Goal: Transaction & Acquisition: Purchase product/service

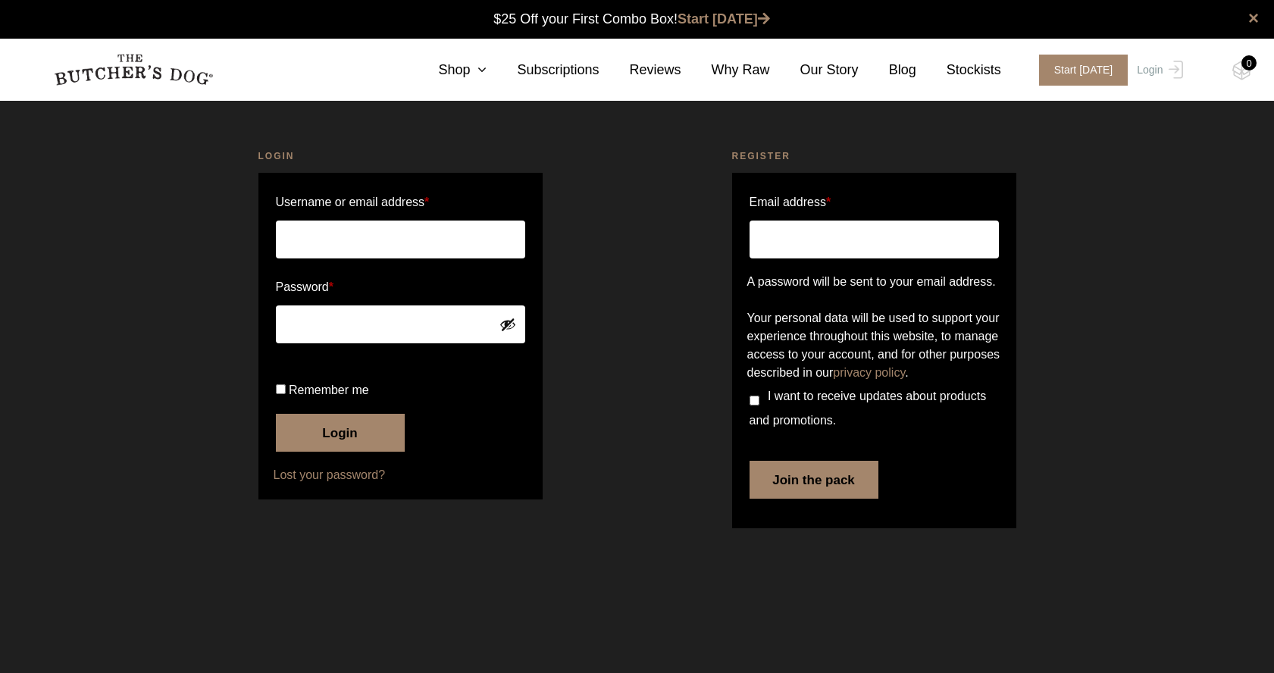
click at [402, 234] on input "Username or email address *" at bounding box center [400, 240] width 249 height 38
type input "adroberts1@gmail.com"
click at [280, 394] on input "Remember me" at bounding box center [281, 389] width 10 height 10
checkbox input "true"
click at [346, 452] on button "Login" at bounding box center [340, 433] width 129 height 38
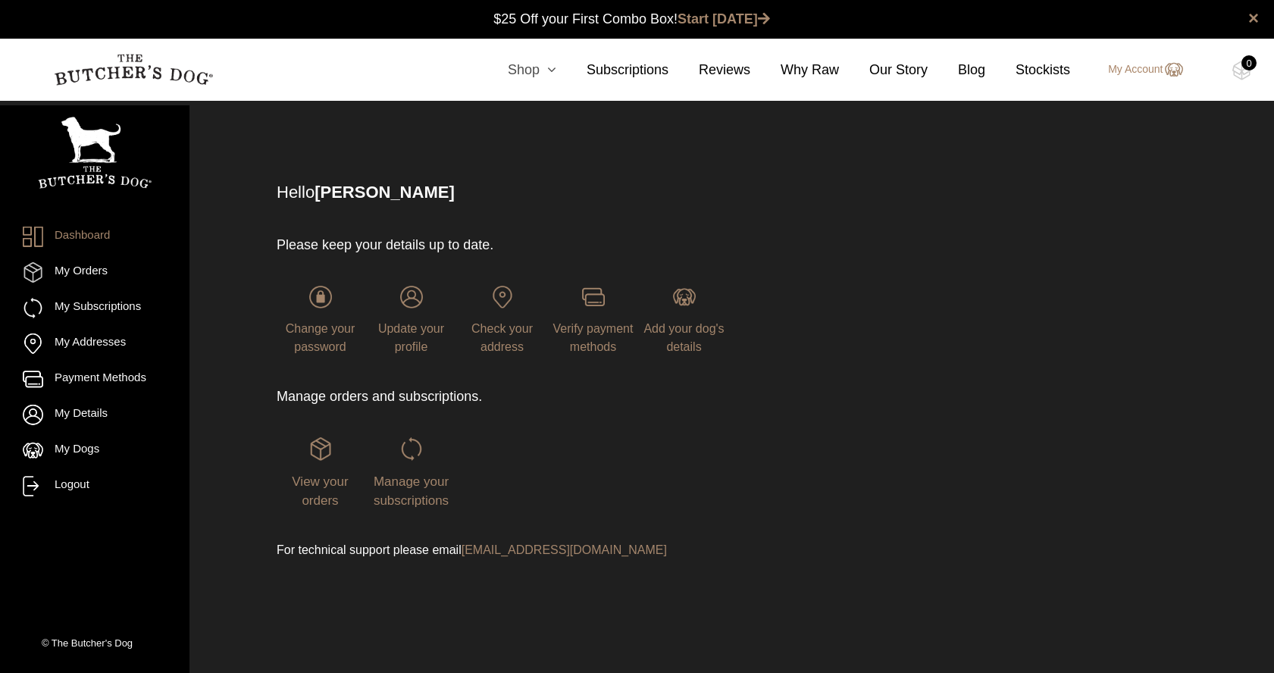
click at [534, 69] on link "Shop" at bounding box center [517, 70] width 79 height 20
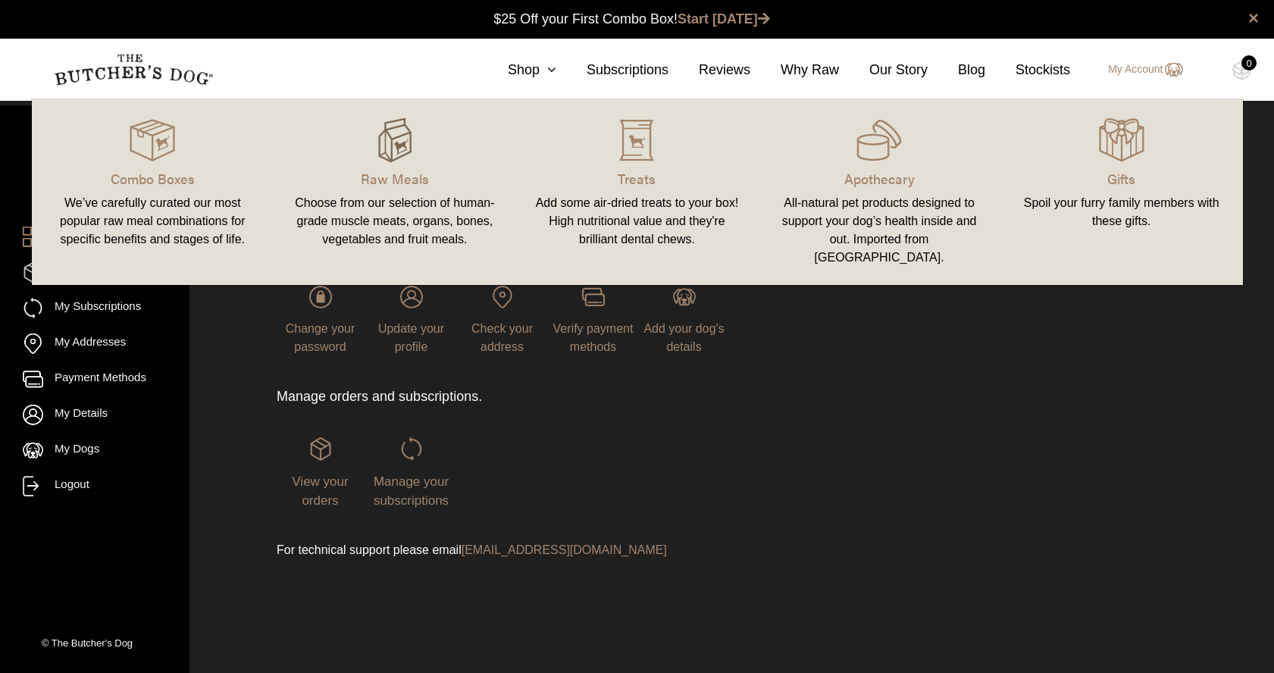
click at [399, 146] on img at bounding box center [394, 140] width 45 height 45
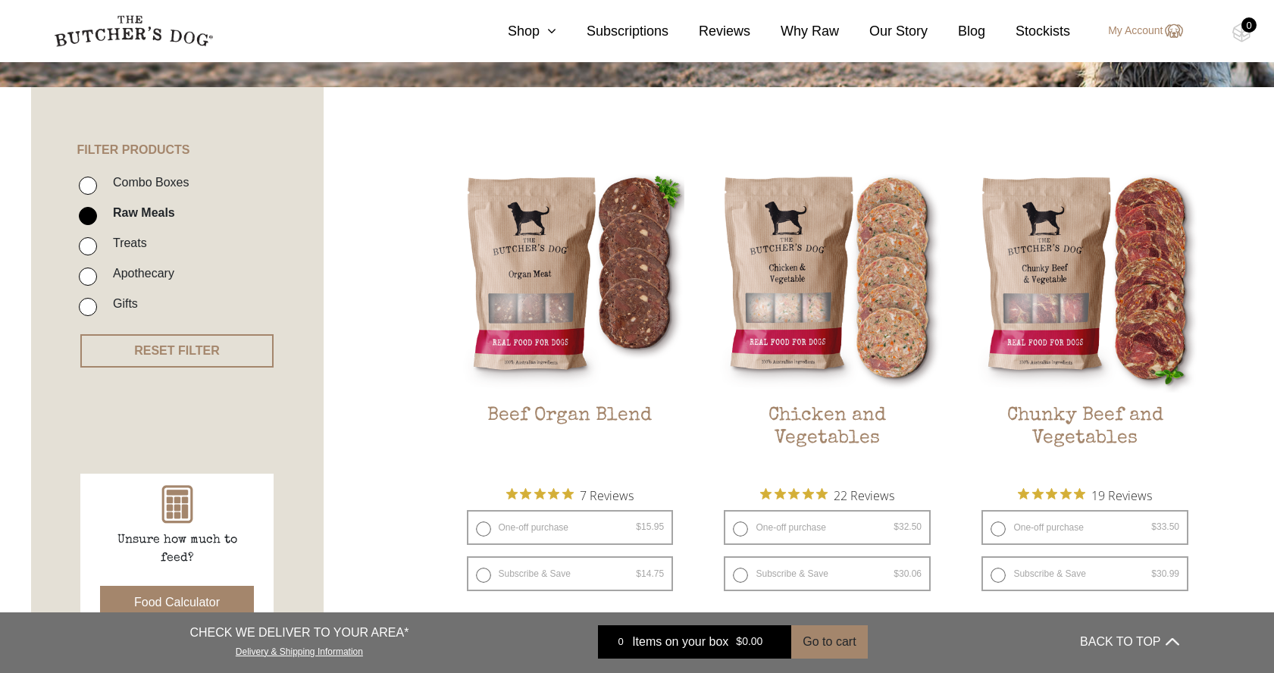
scroll to position [448, 0]
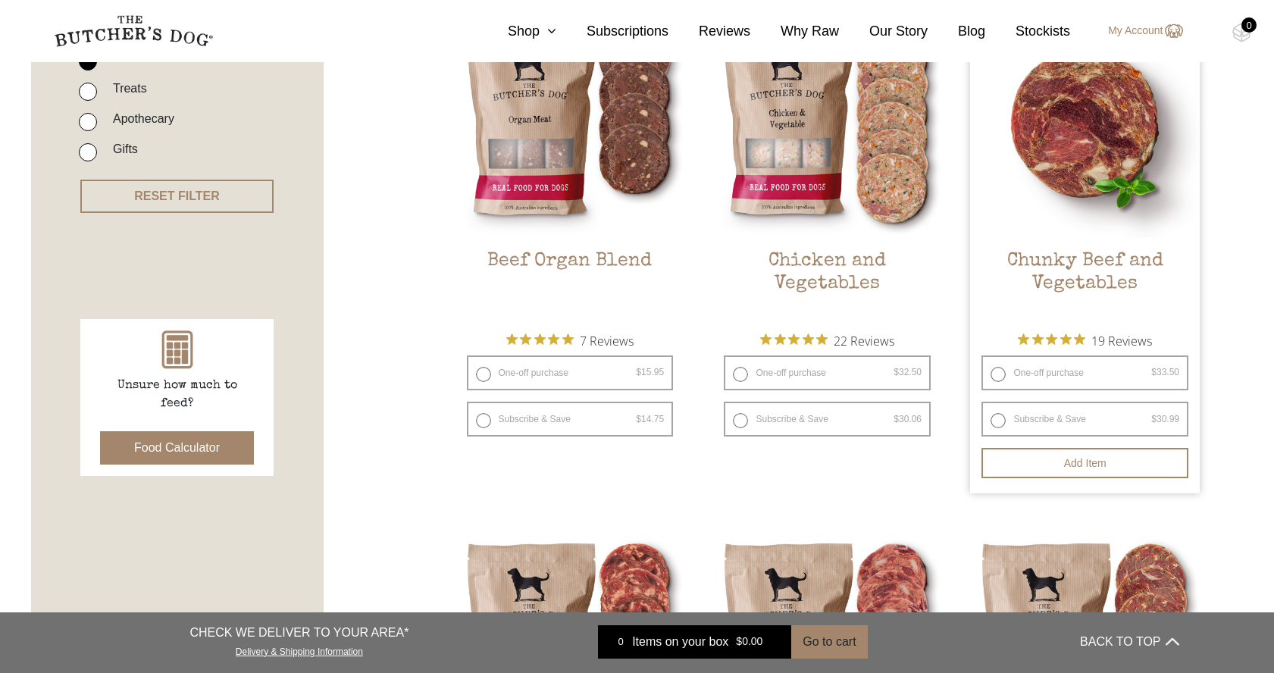
click at [1000, 373] on label "One-off purchase $ 33.50 — or subscribe and save 7.5%" at bounding box center [1085, 373] width 207 height 35
radio input "true"
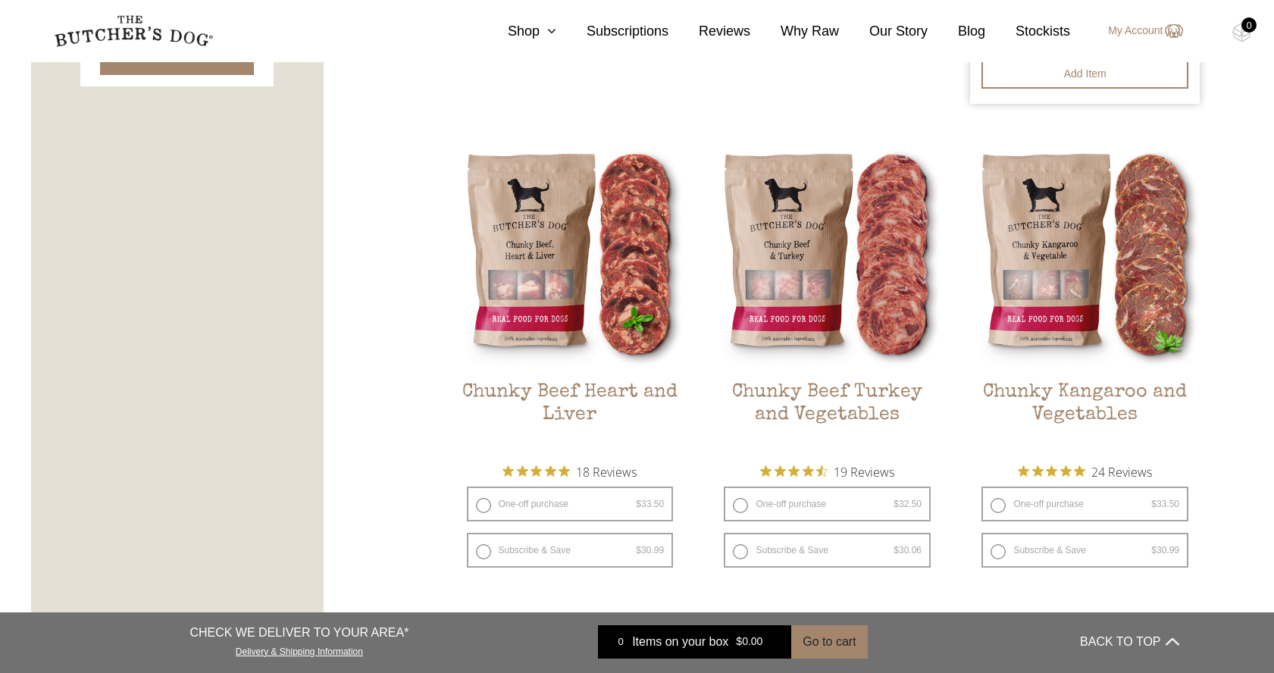
scroll to position [838, 0]
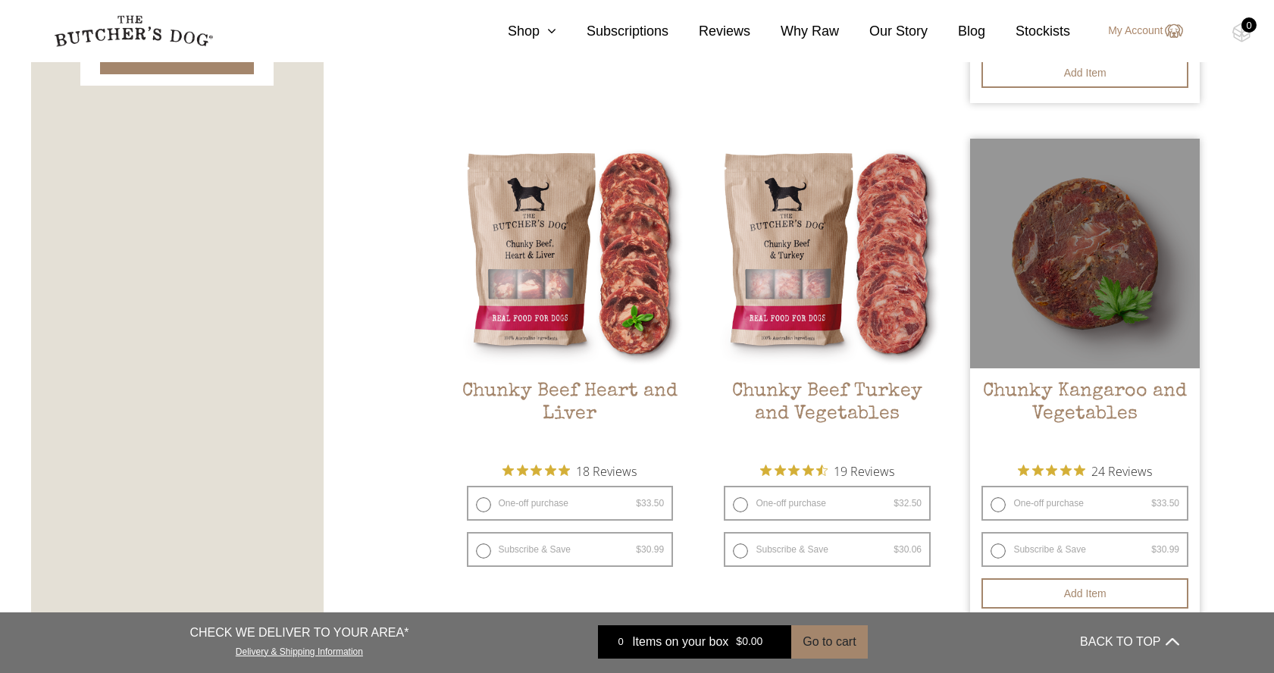
click at [1001, 505] on label "One-off purchase $ 33.50 — or subscribe and save 7.5%" at bounding box center [1085, 503] width 207 height 35
radio input "true"
radio input "false"
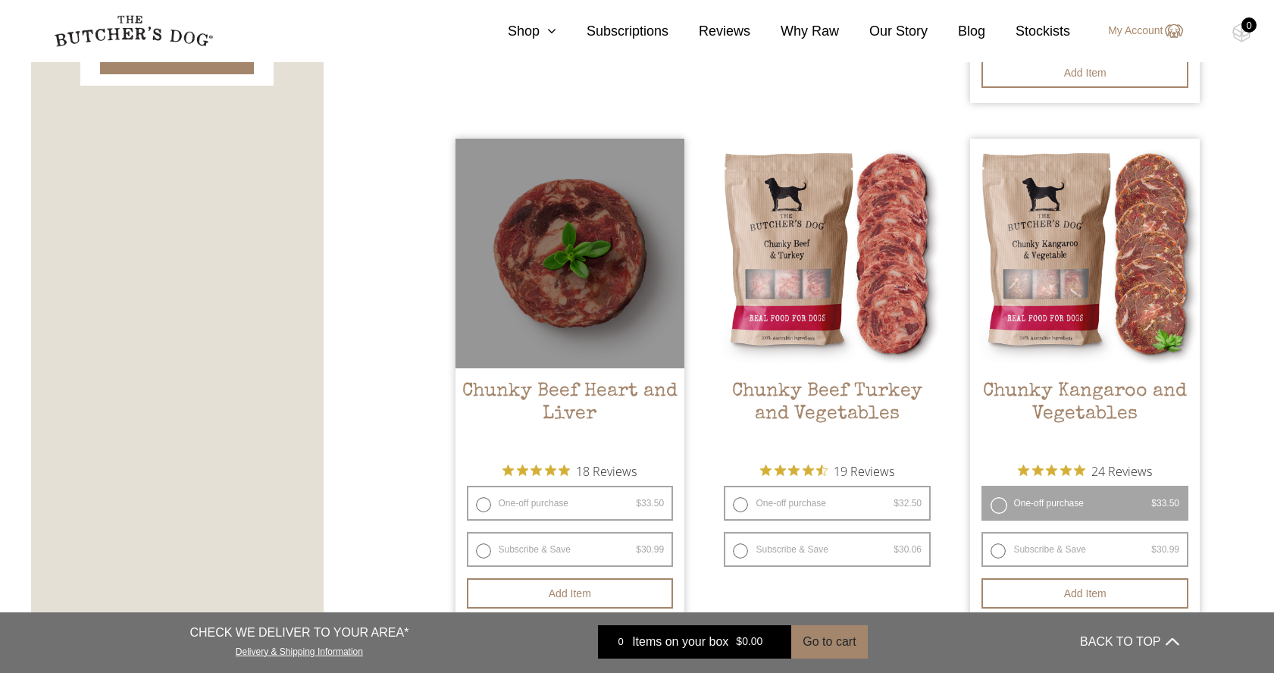
click at [480, 508] on label "One-off purchase $ 33.50 — or subscribe and save 7.5%" at bounding box center [570, 503] width 207 height 35
radio input "true"
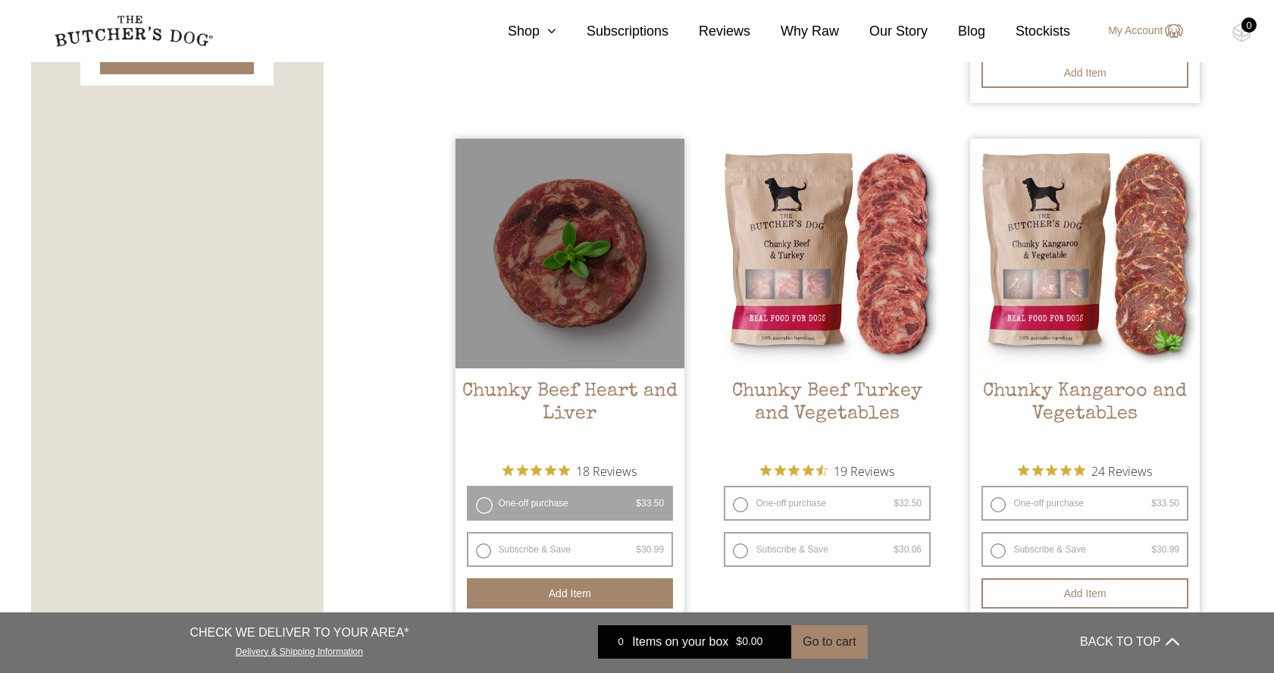
click at [547, 591] on button "Add item" at bounding box center [570, 593] width 207 height 30
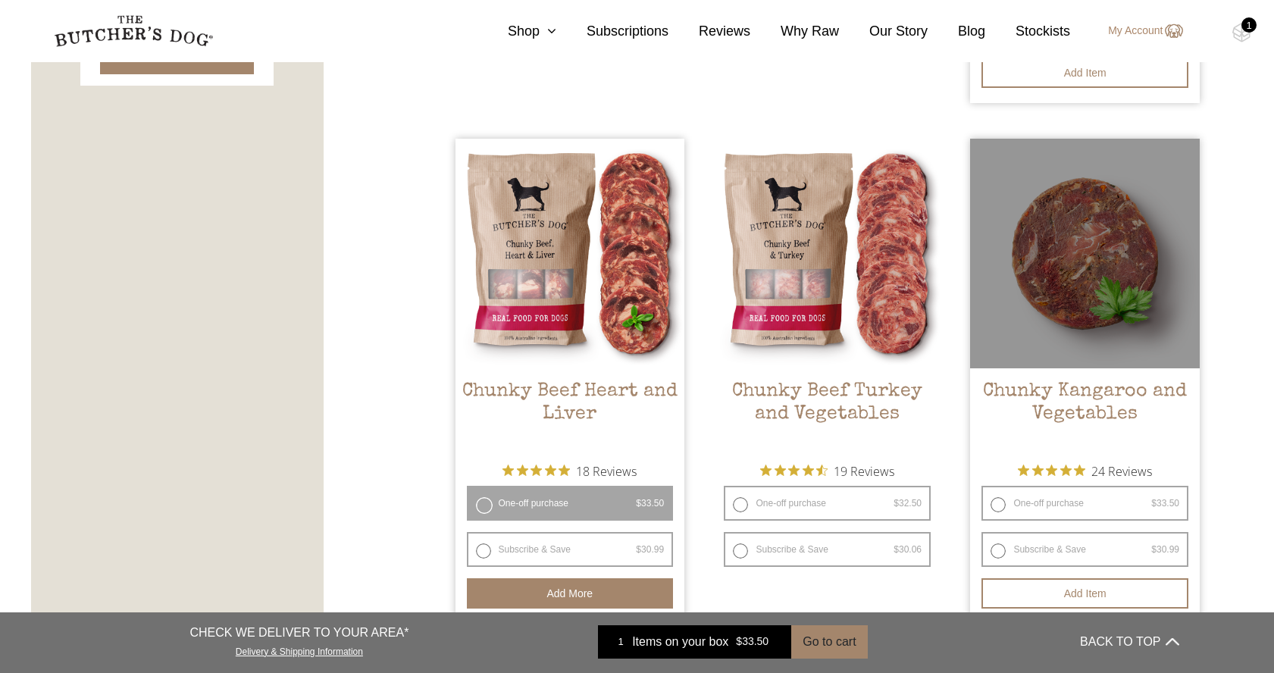
click at [1001, 505] on label "One-off purchase $ 33.50 — or subscribe and save 7.5%" at bounding box center [1085, 503] width 207 height 35
radio input "true"
radio input "false"
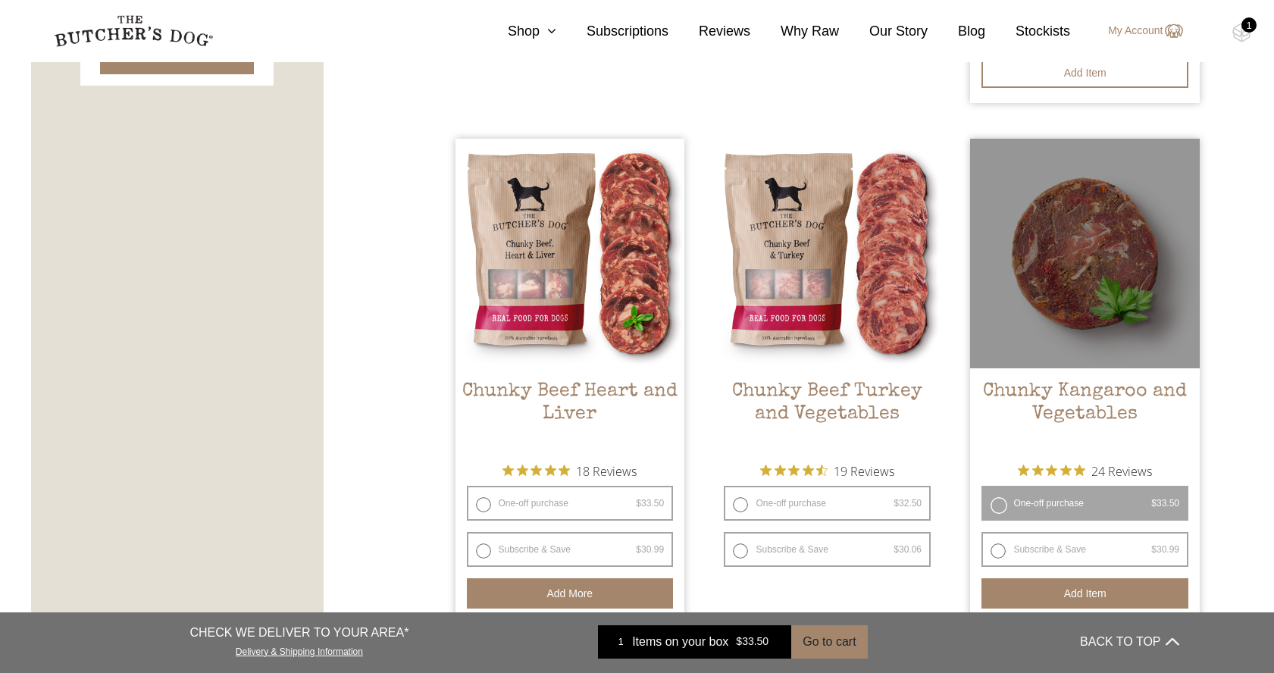
click at [1080, 596] on button "Add item" at bounding box center [1085, 593] width 207 height 30
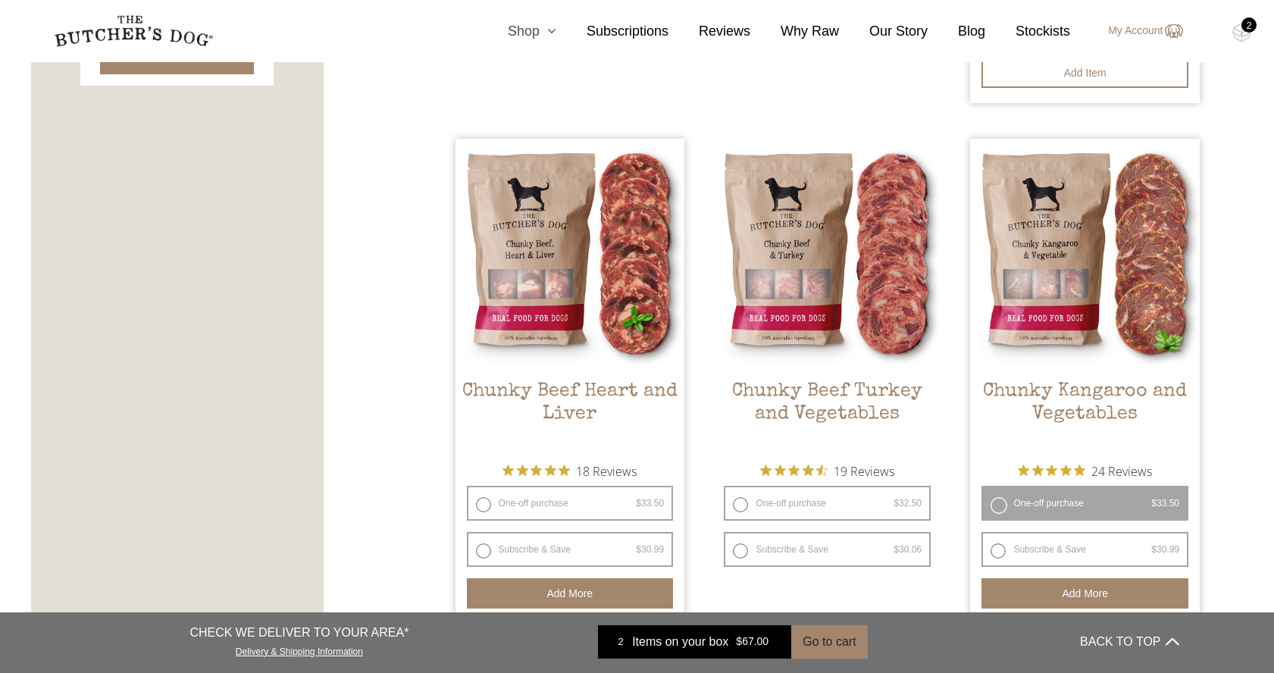
click at [550, 36] on icon at bounding box center [548, 31] width 17 height 14
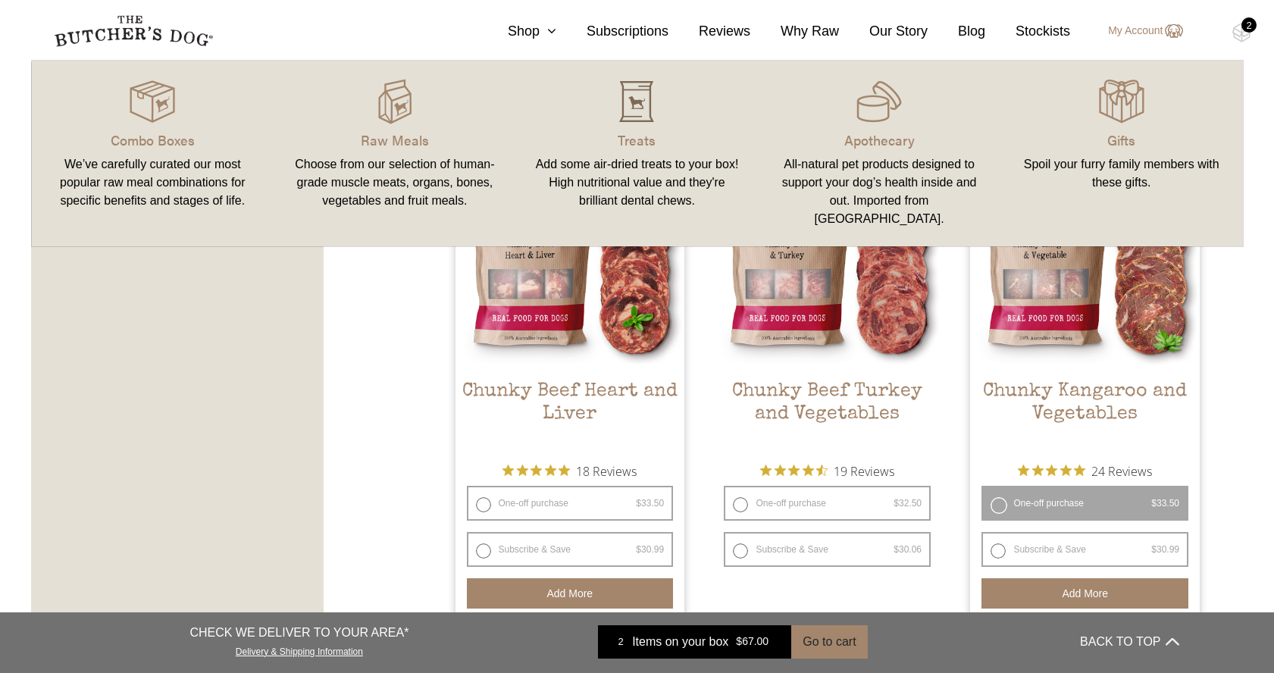
click at [635, 105] on img at bounding box center [636, 101] width 45 height 45
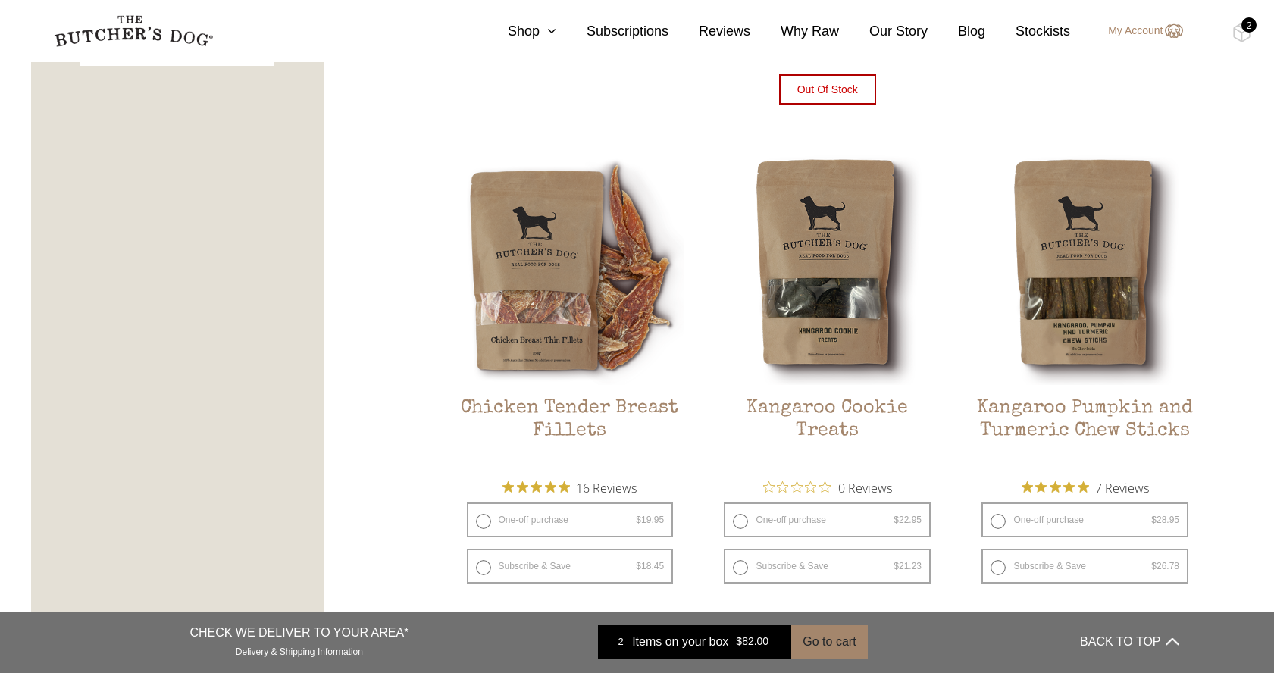
scroll to position [864, 0]
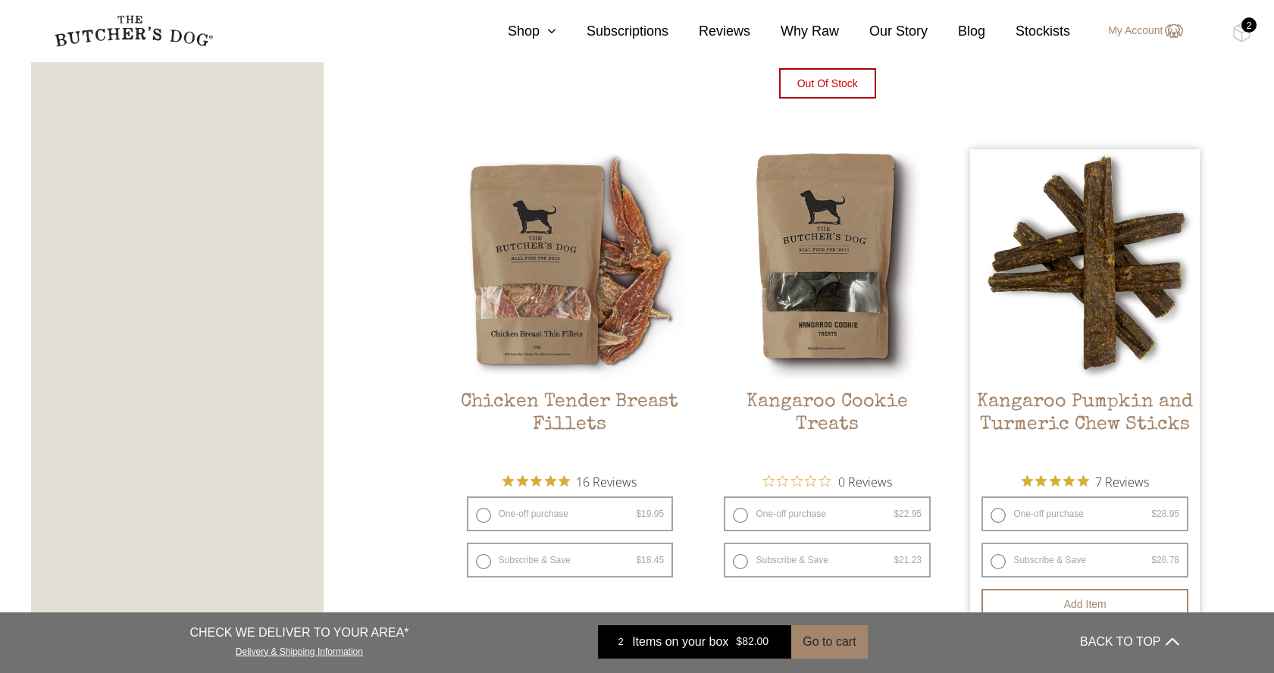
click at [1055, 512] on label "One-off purchase $ 28.95 — or subscribe and save 7.5%" at bounding box center [1085, 514] width 207 height 35
radio input "true"
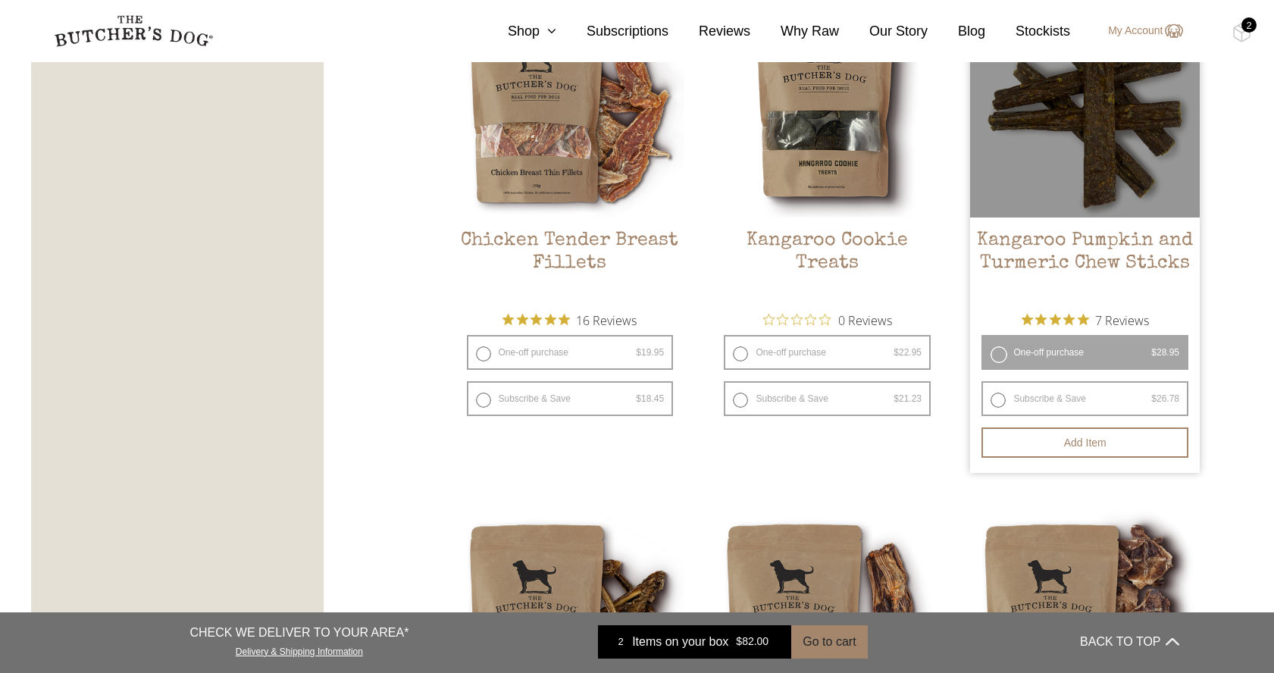
scroll to position [1042, 0]
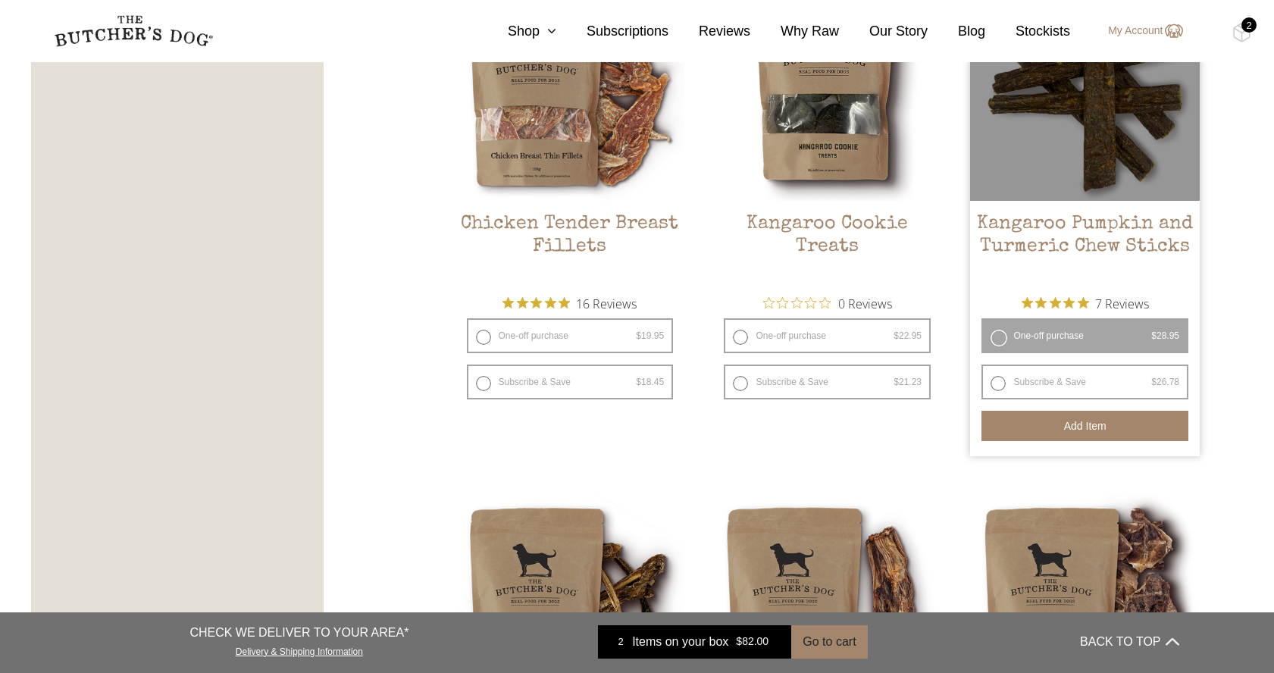
click at [1073, 426] on button "Add item" at bounding box center [1085, 426] width 207 height 30
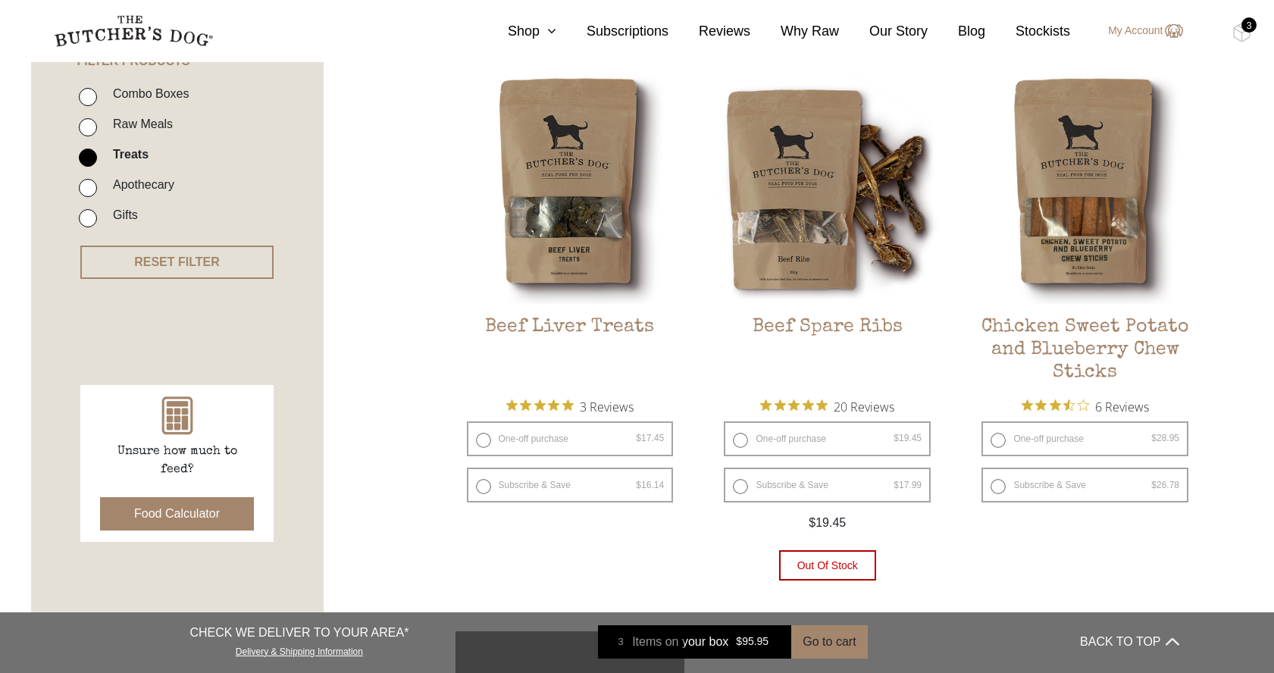
scroll to position [0, 0]
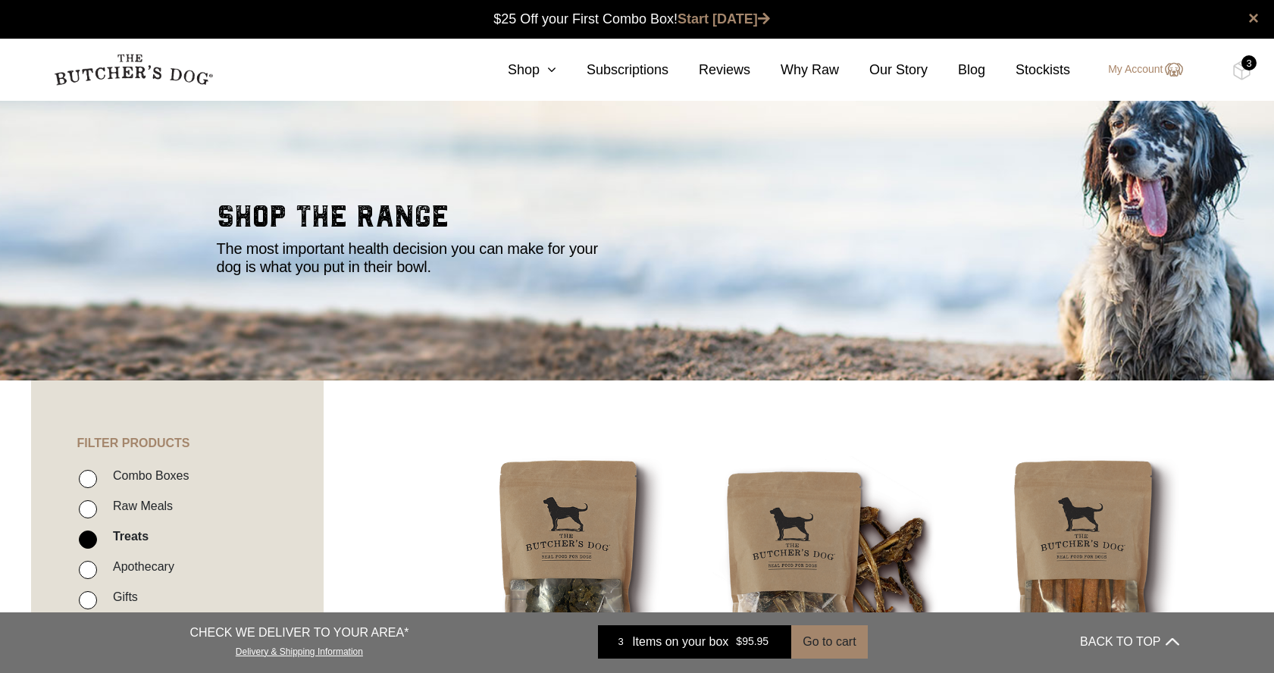
click at [1246, 58] on div "3" at bounding box center [1249, 62] width 15 height 15
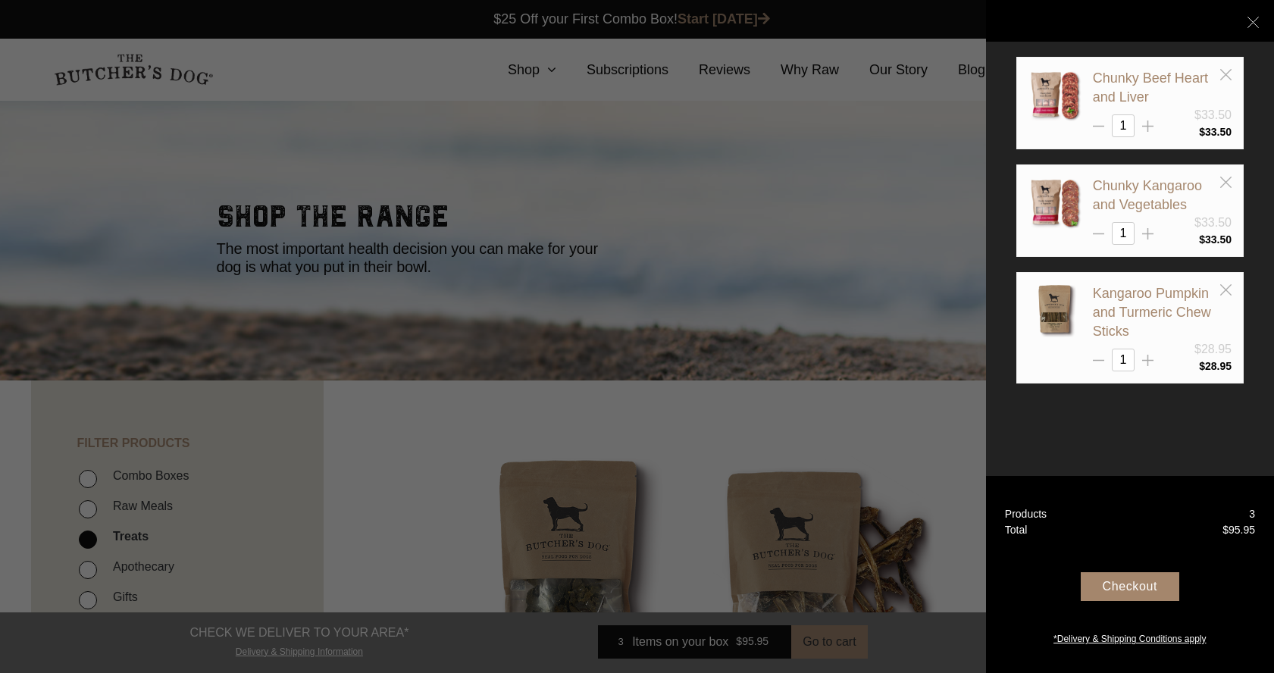
click at [1136, 584] on div "Checkout" at bounding box center [1130, 586] width 99 height 29
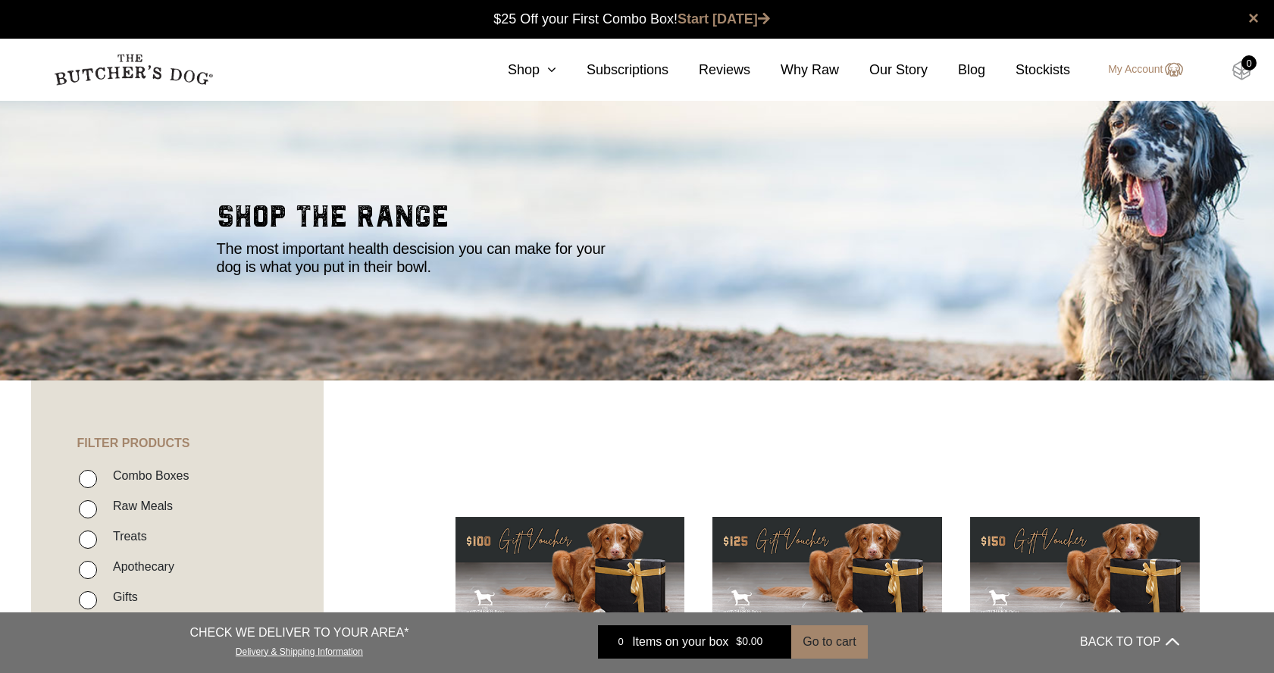
scroll to position [1, 0]
click at [1157, 67] on link "My Account" at bounding box center [1137, 70] width 89 height 18
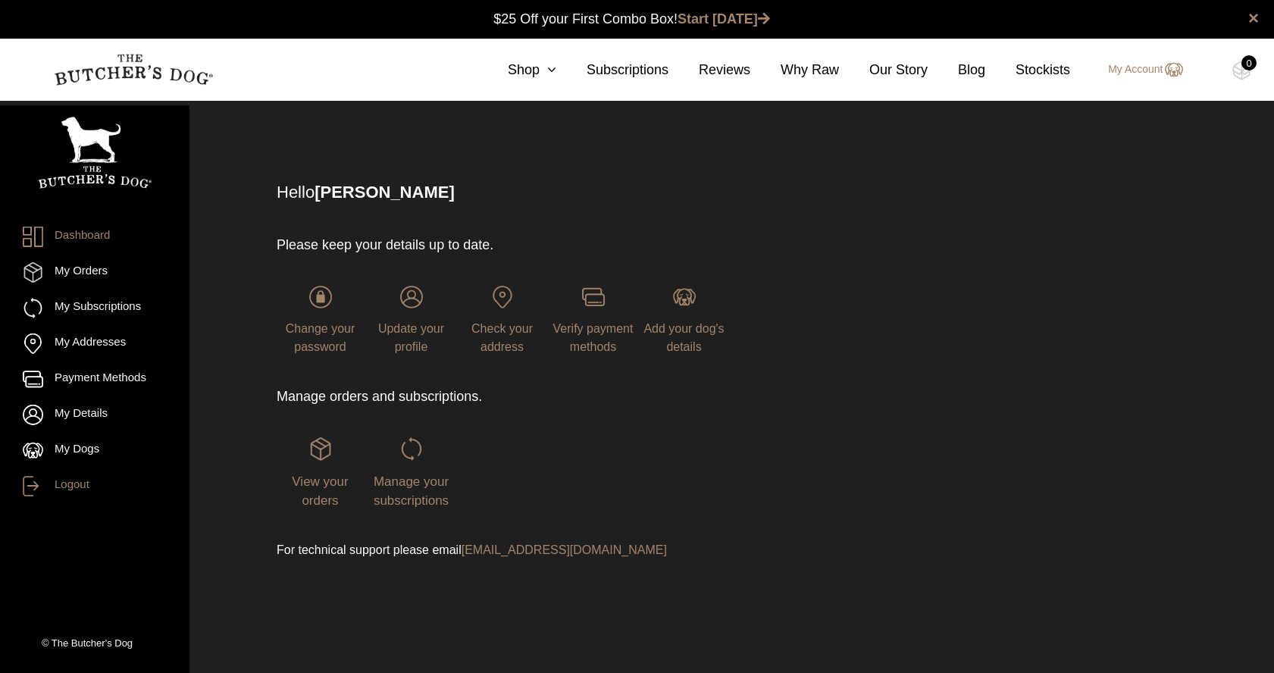
click at [59, 484] on link "Logout" at bounding box center [95, 486] width 144 height 20
